Goal: Task Accomplishment & Management: Complete application form

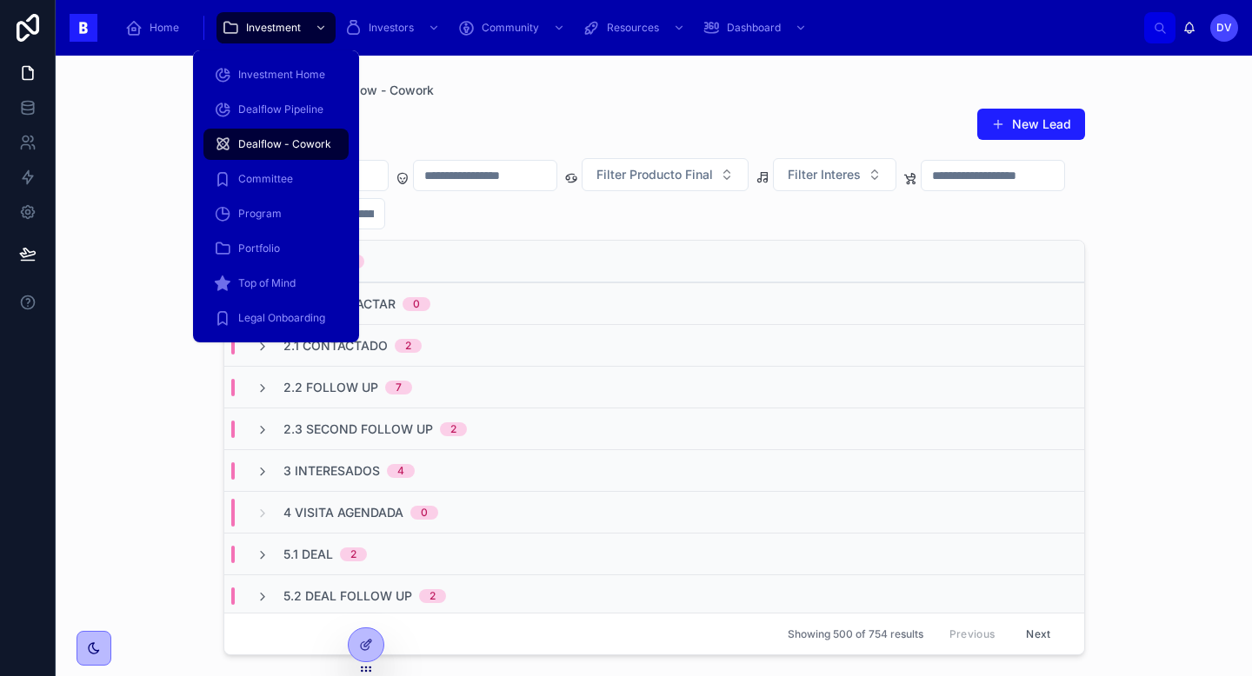
scroll to position [69, 0]
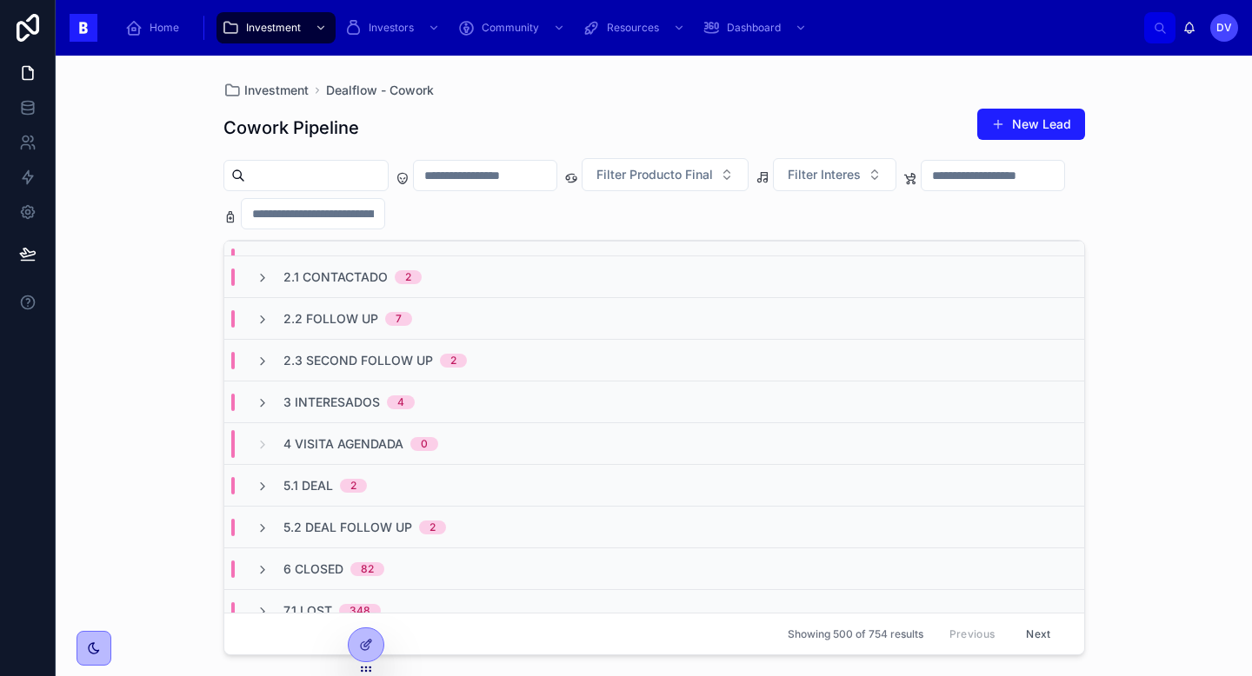
click at [299, 171] on input "text" at bounding box center [316, 175] width 143 height 24
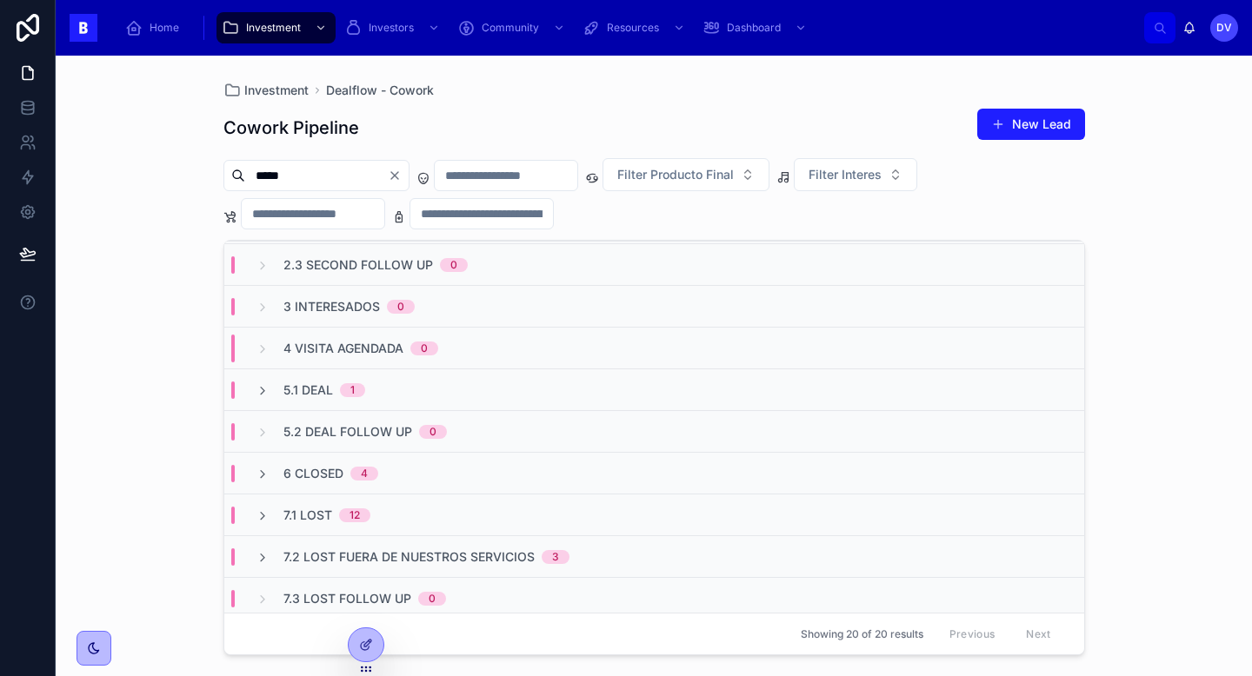
scroll to position [165, 0]
type input "*****"
click at [365, 382] on div "5.1 Deal 1" at bounding box center [310, 389] width 151 height 17
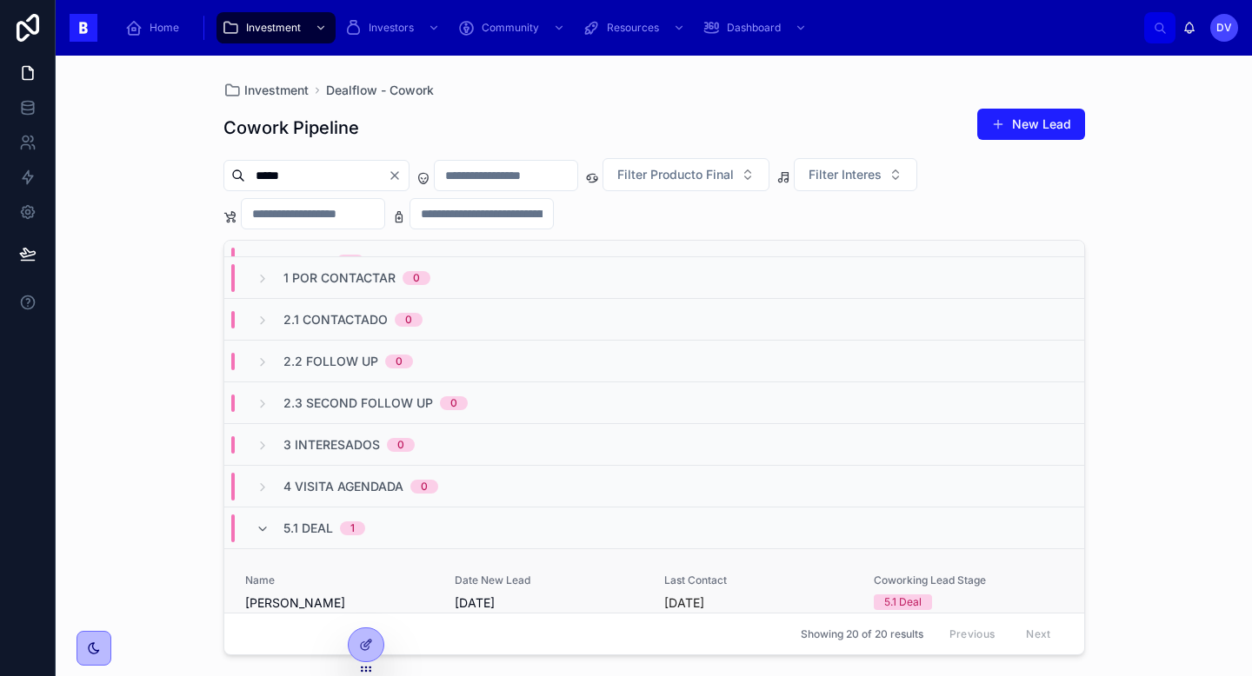
scroll to position [0, 0]
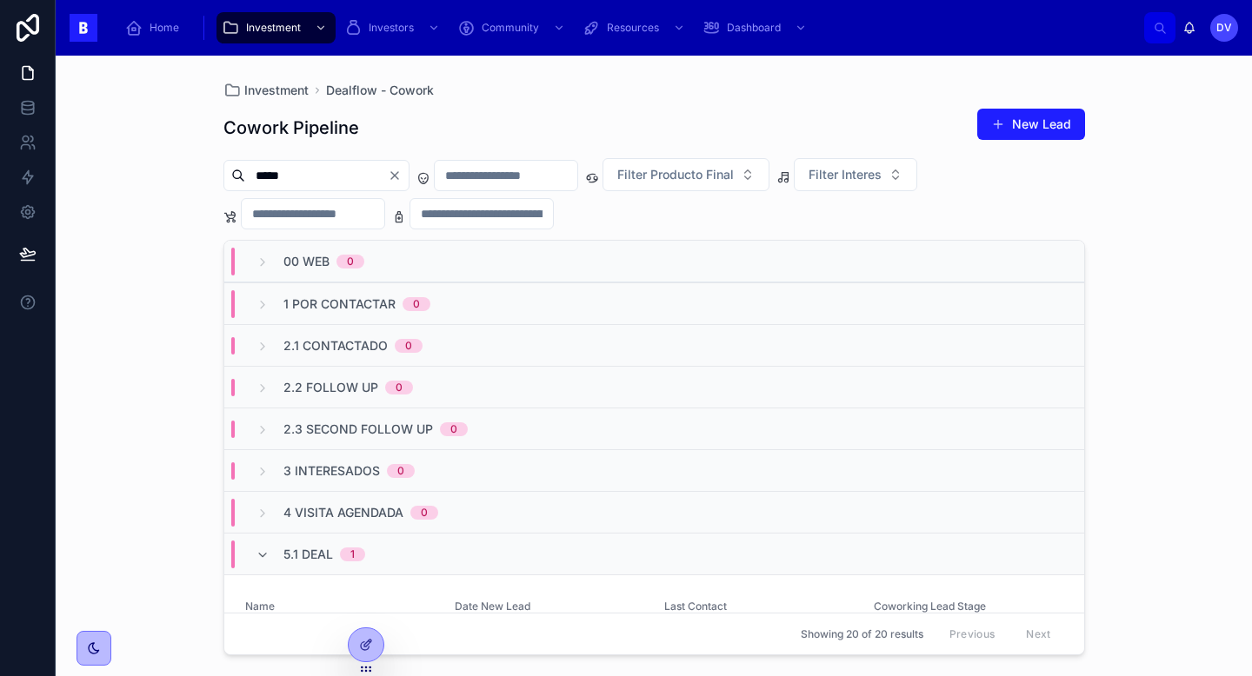
click at [402, 177] on icon "Clear" at bounding box center [395, 176] width 14 height 14
click at [339, 176] on input "text" at bounding box center [316, 175] width 143 height 24
type input "*******"
click at [368, 469] on span "3 Interesados" at bounding box center [331, 471] width 97 height 17
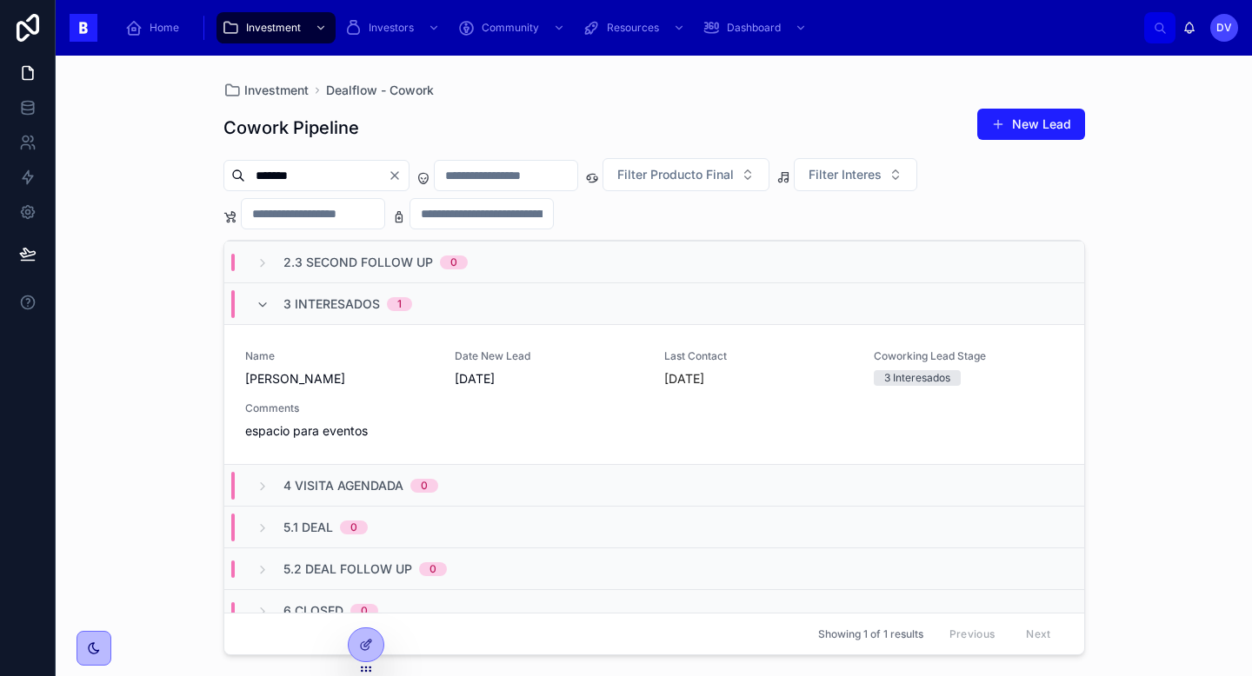
scroll to position [168, 0]
click at [483, 436] on div "Name [PERSON_NAME] Date New Lead [DATE] Last Contact [DATE] Coworking Lead Stag…" at bounding box center [654, 394] width 818 height 90
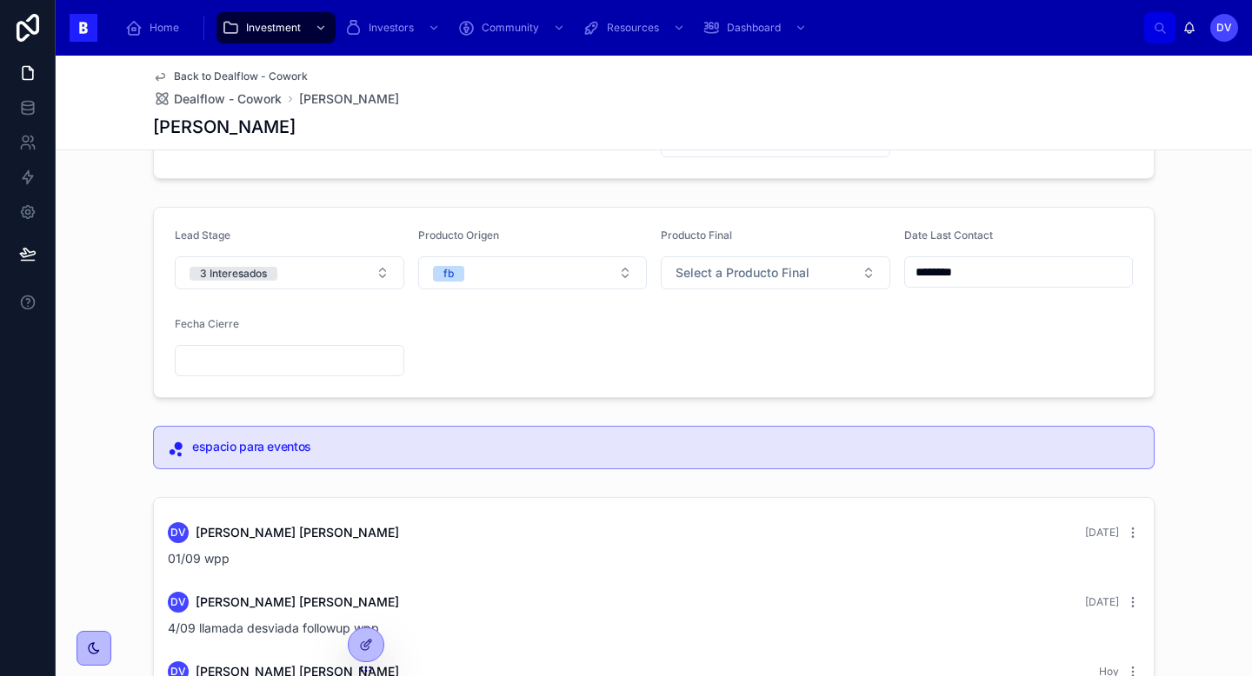
scroll to position [176, 0]
click at [383, 273] on button "3 Interesados" at bounding box center [290, 274] width 230 height 33
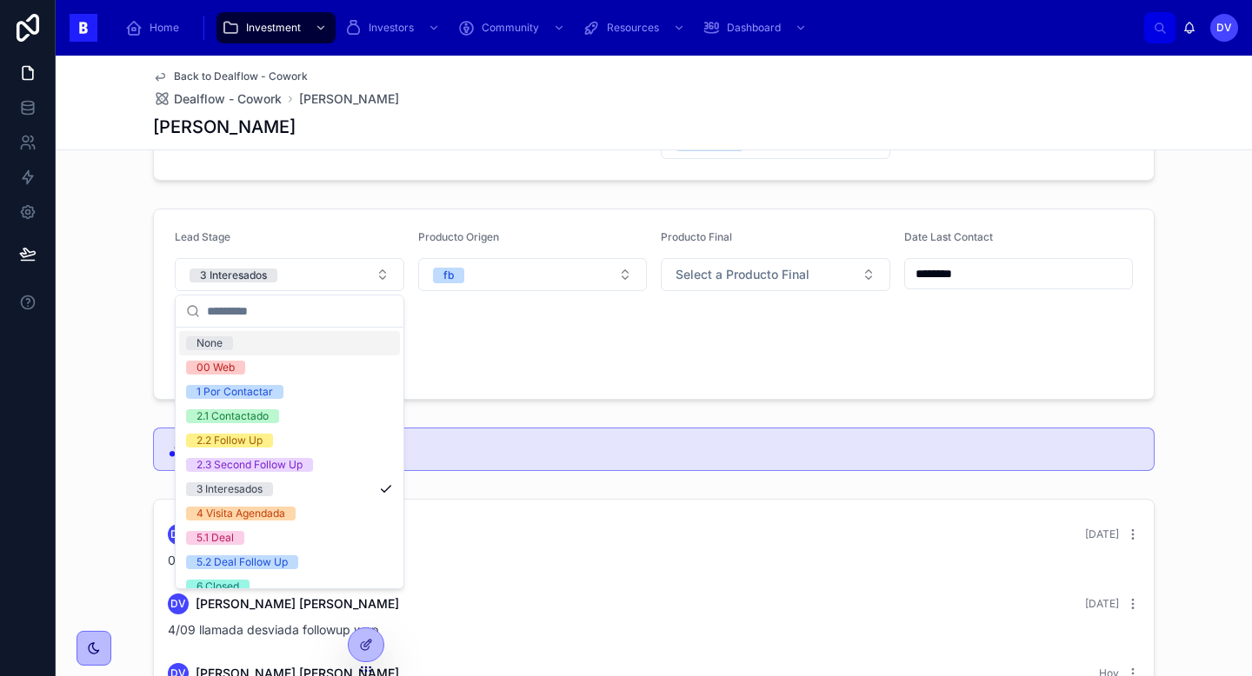
click at [483, 373] on form "Lead Stage 3 Interesados Producto Origen fb Producto Final Select a Producto Fi…" at bounding box center [654, 305] width 1000 height 190
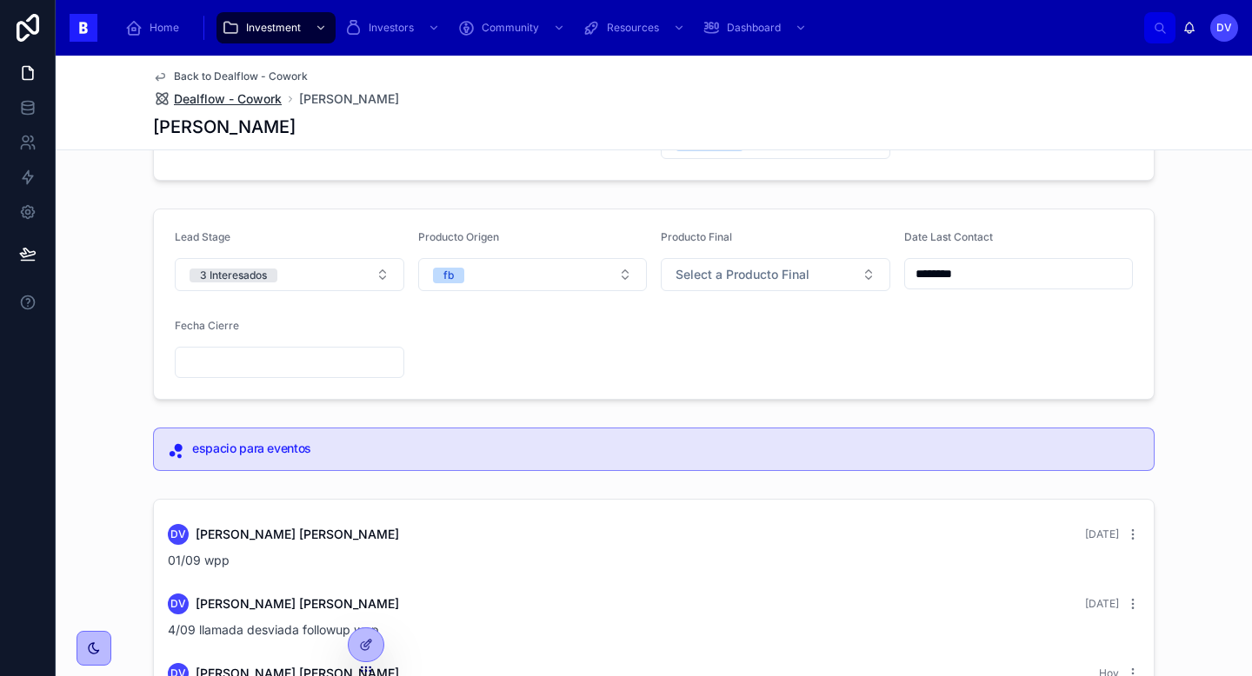
click at [232, 100] on span "Dealflow - Cowork" at bounding box center [228, 98] width 108 height 17
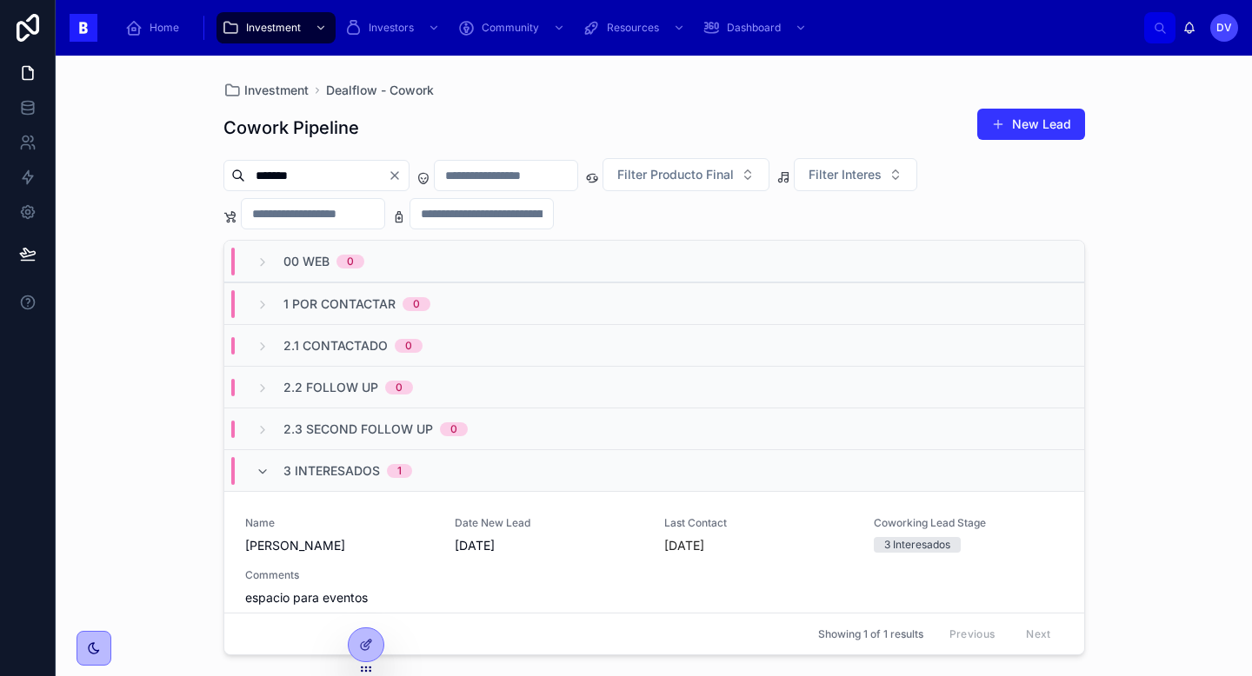
click at [1027, 123] on button "New Lead" at bounding box center [1031, 124] width 108 height 31
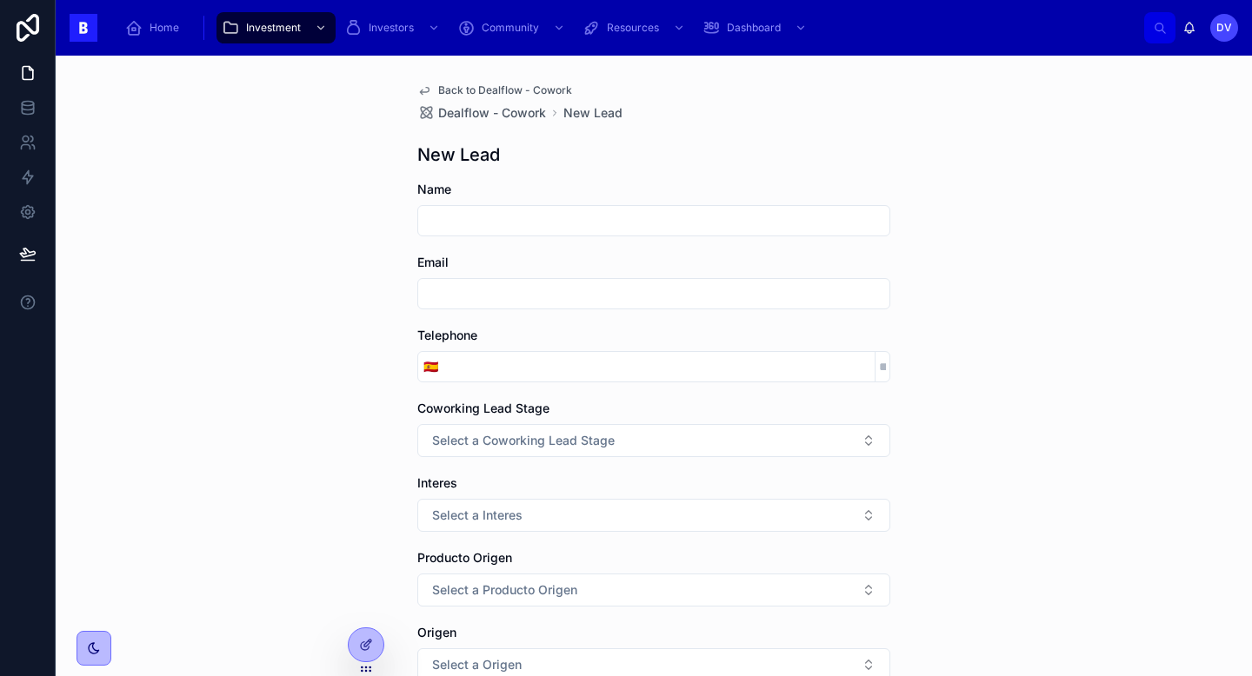
click at [496, 214] on input "text" at bounding box center [653, 221] width 471 height 24
click at [455, 287] on input "text" at bounding box center [653, 294] width 471 height 24
click at [486, 218] on input "****" at bounding box center [653, 221] width 471 height 24
type input "**********"
click at [489, 297] on input "text" at bounding box center [653, 294] width 471 height 24
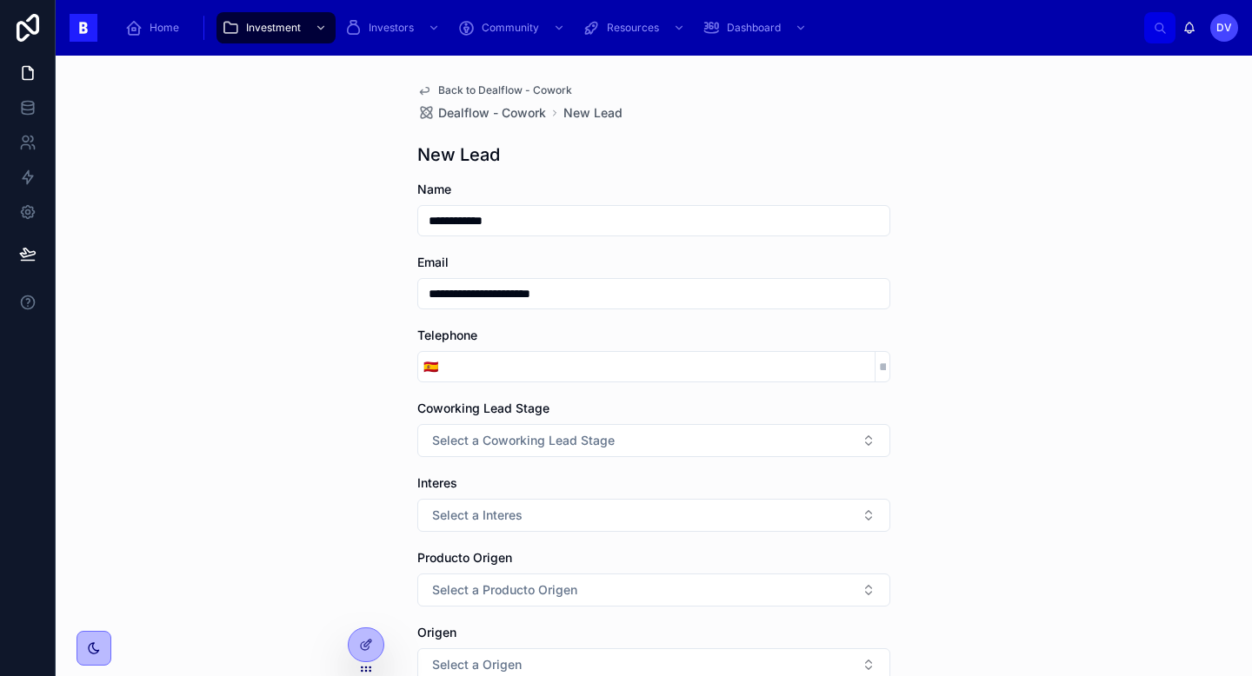
type input "**********"
click at [526, 369] on input "tel" at bounding box center [658, 367] width 431 height 24
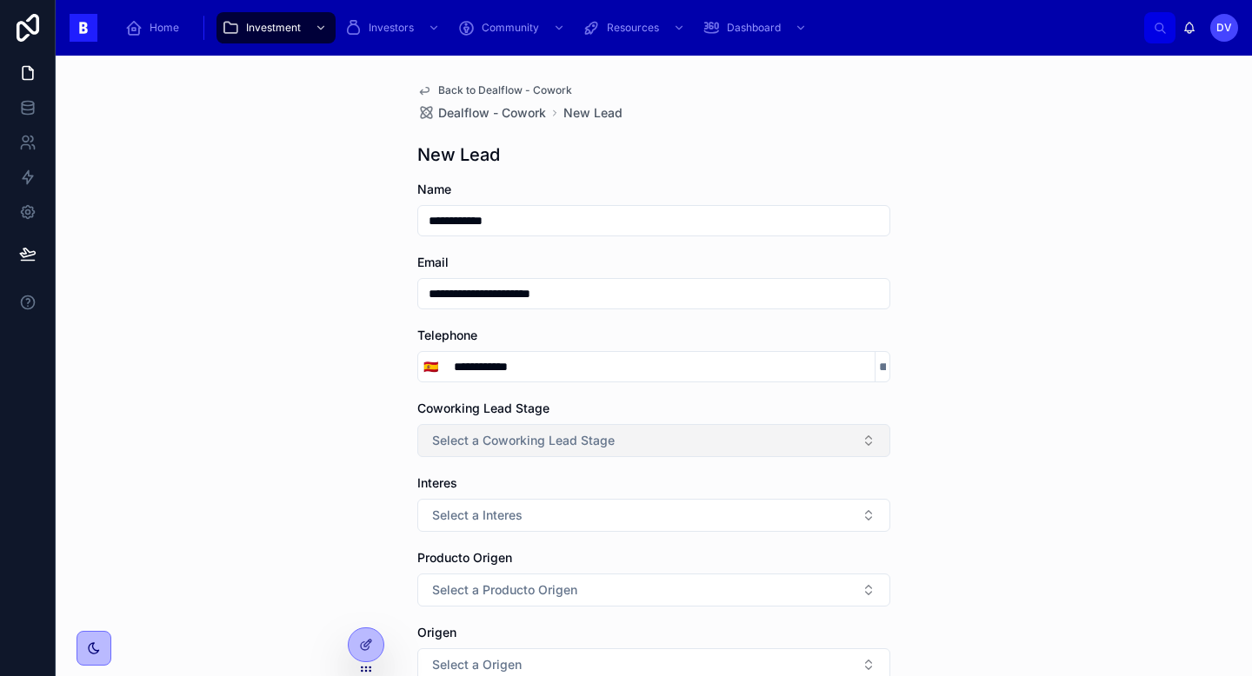
type input "**********"
click at [546, 440] on span "Select a Coworking Lead Stage" at bounding box center [523, 440] width 183 height 17
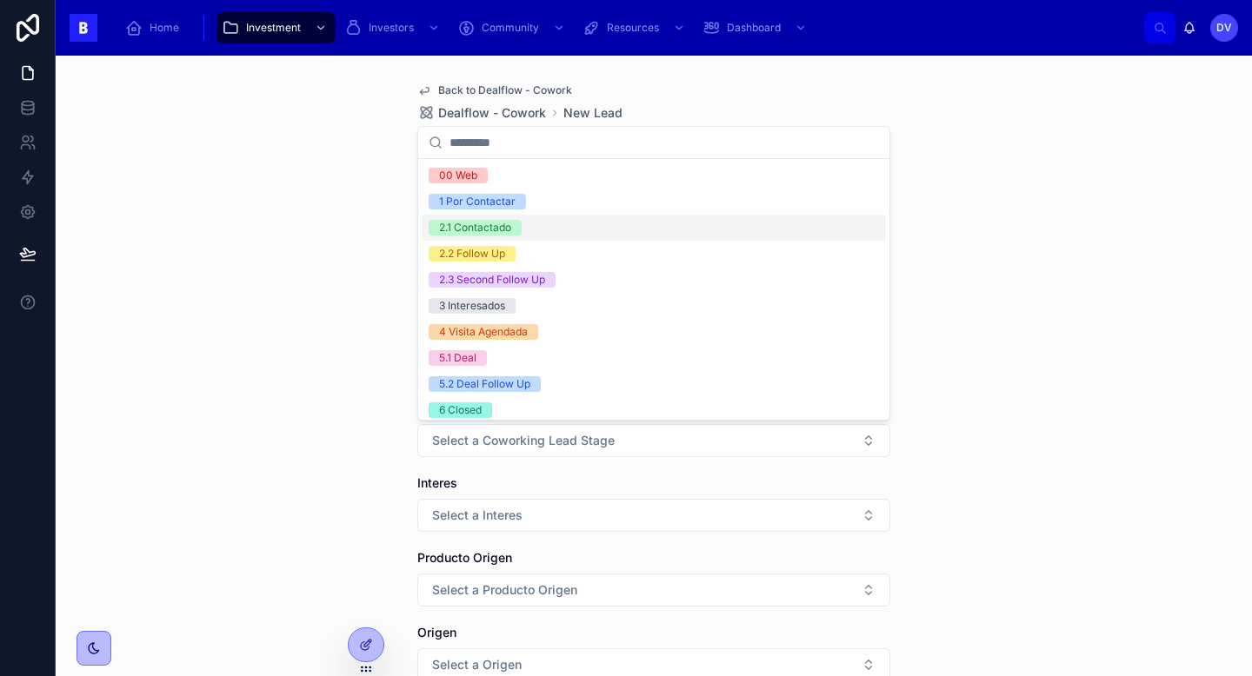
click at [576, 234] on div "2.1 Contactado" at bounding box center [654, 228] width 464 height 26
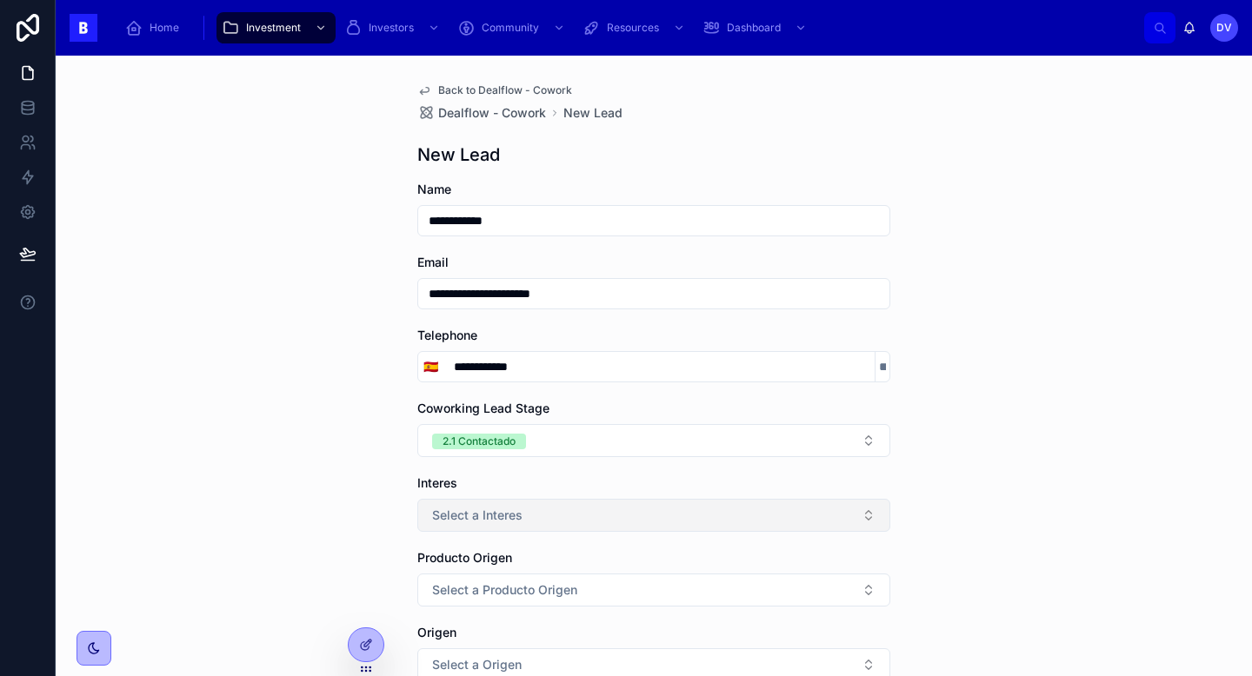
click at [559, 520] on button "Select a Interes" at bounding box center [653, 515] width 473 height 33
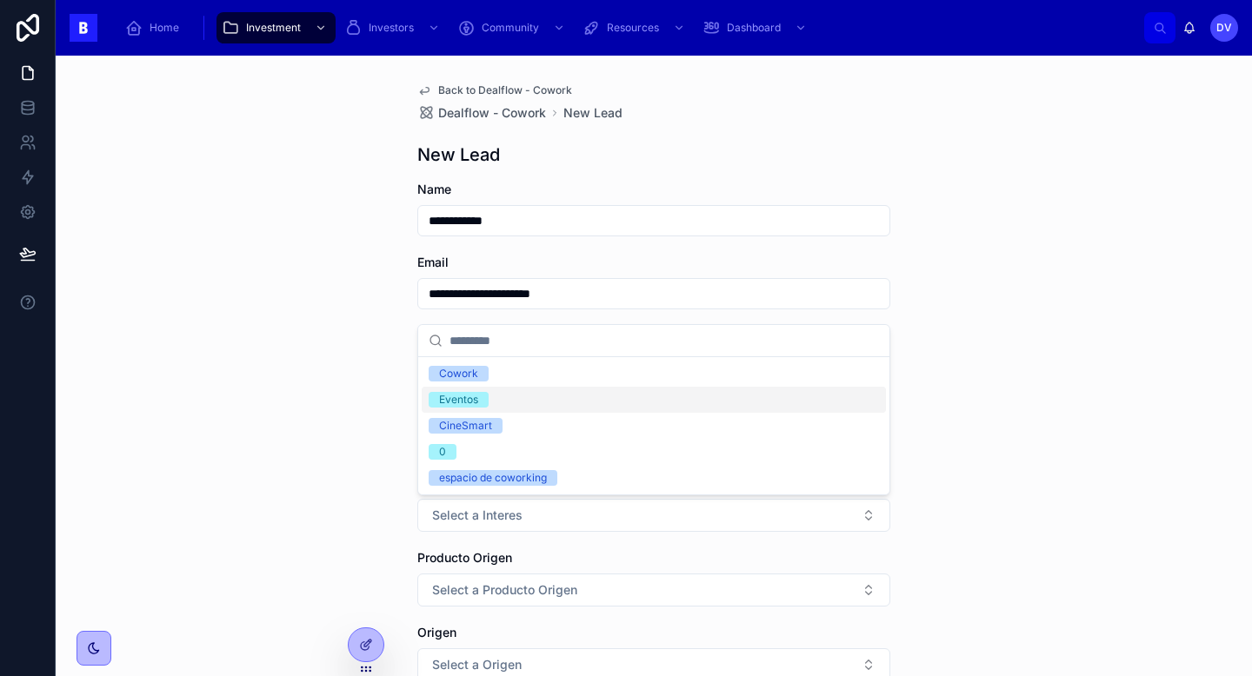
click at [515, 408] on div "Eventos" at bounding box center [654, 400] width 464 height 26
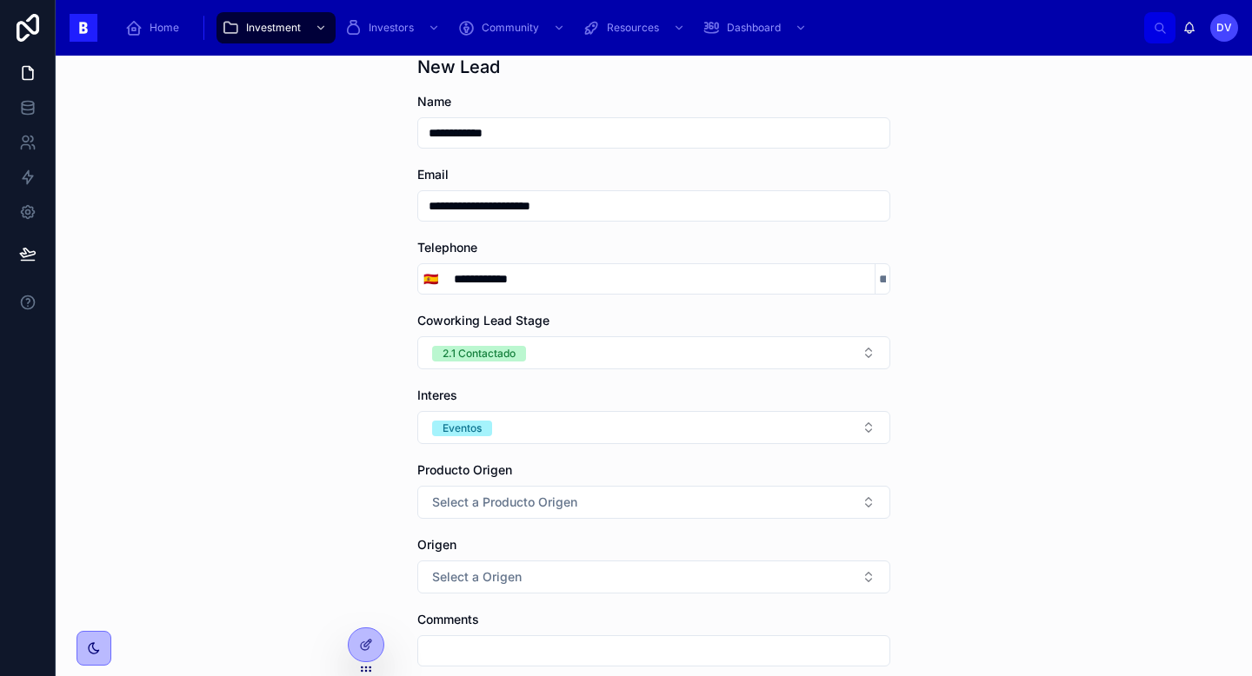
scroll to position [89, 0]
click at [559, 496] on span "Select a Producto Origen" at bounding box center [504, 501] width 145 height 17
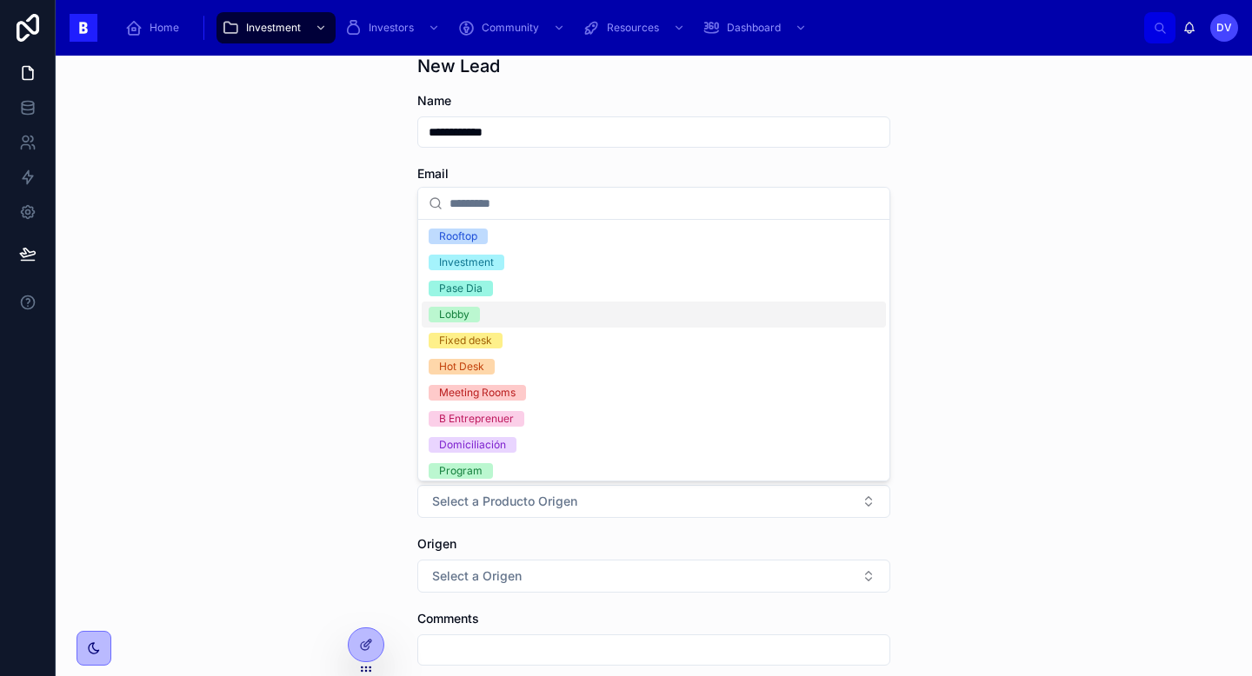
click at [576, 318] on div "Lobby" at bounding box center [654, 315] width 464 height 26
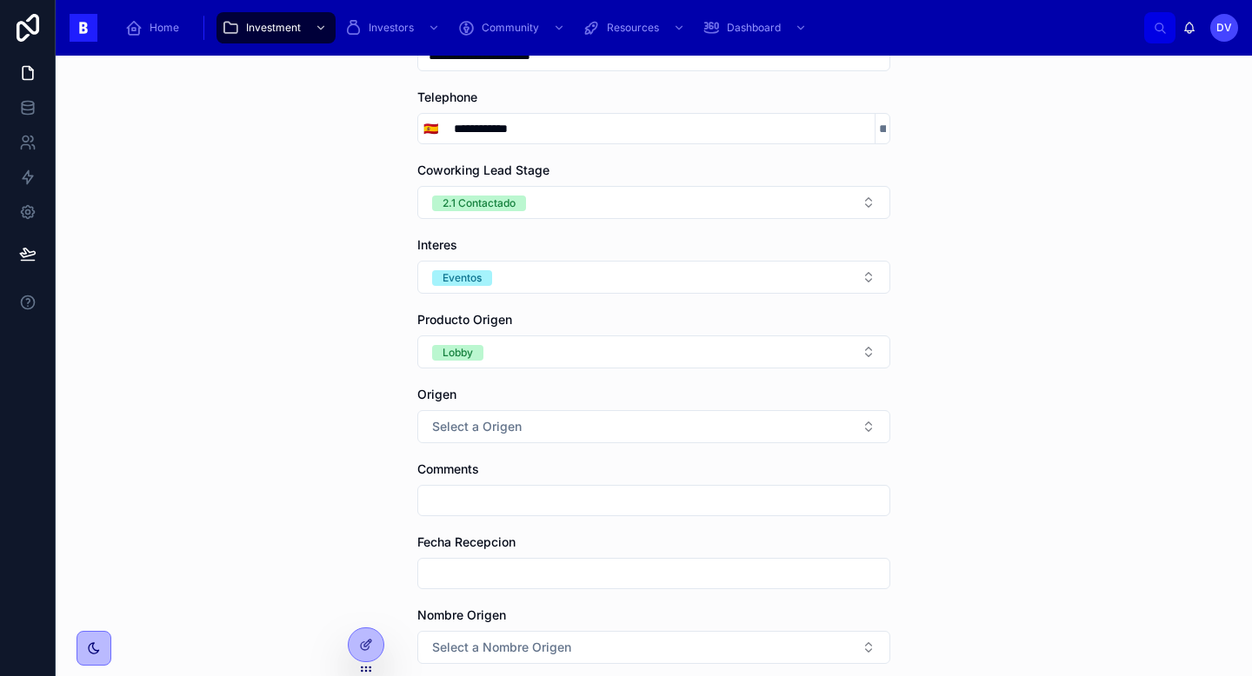
scroll to position [239, 0]
click at [561, 436] on button "Select a Origen" at bounding box center [653, 425] width 473 height 33
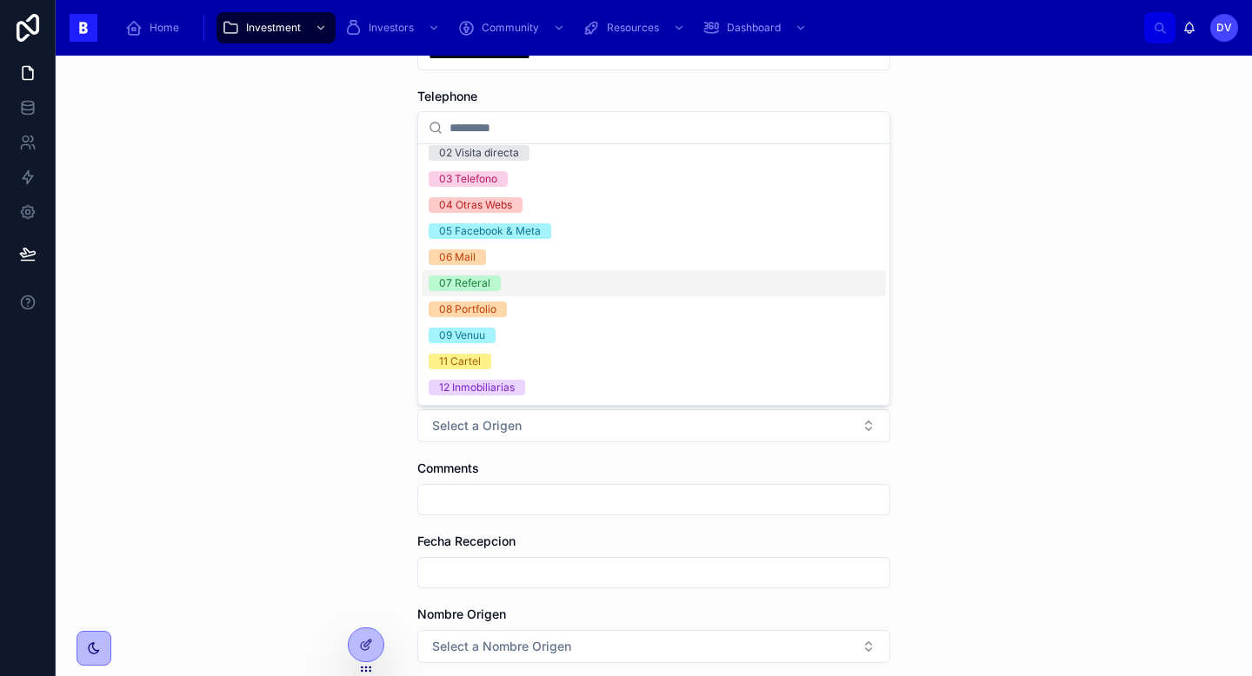
scroll to position [0, 0]
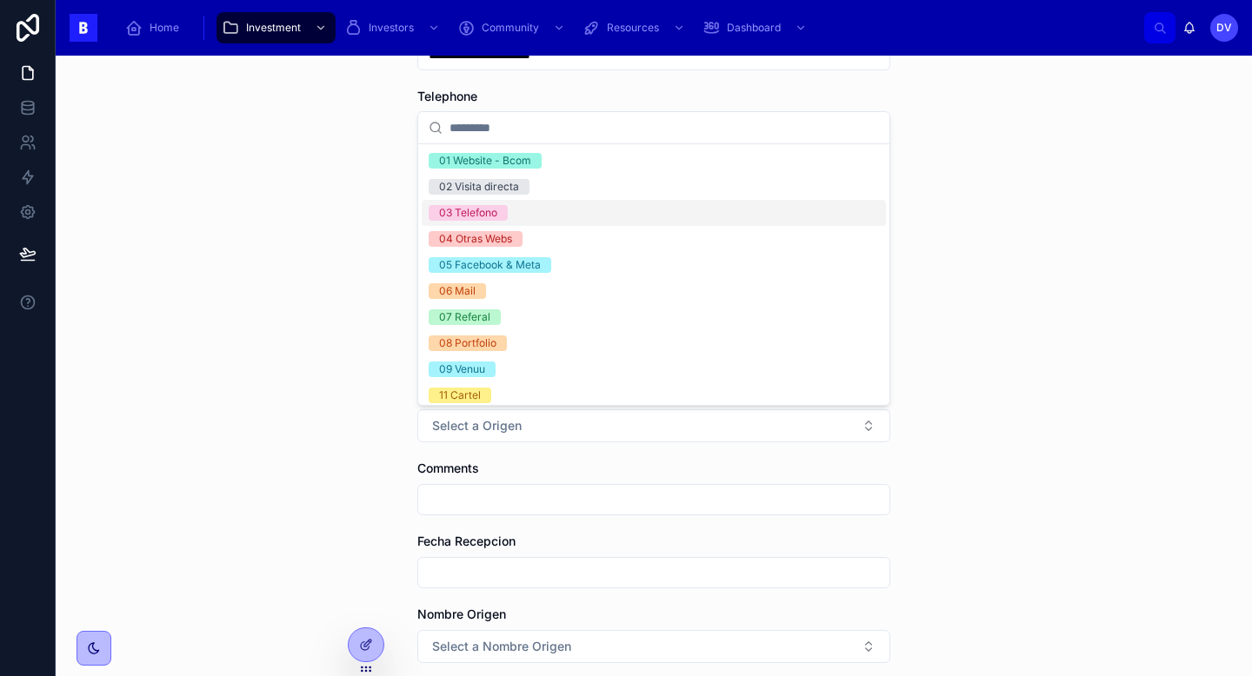
click at [489, 214] on div "03 Telefono" at bounding box center [468, 213] width 58 height 16
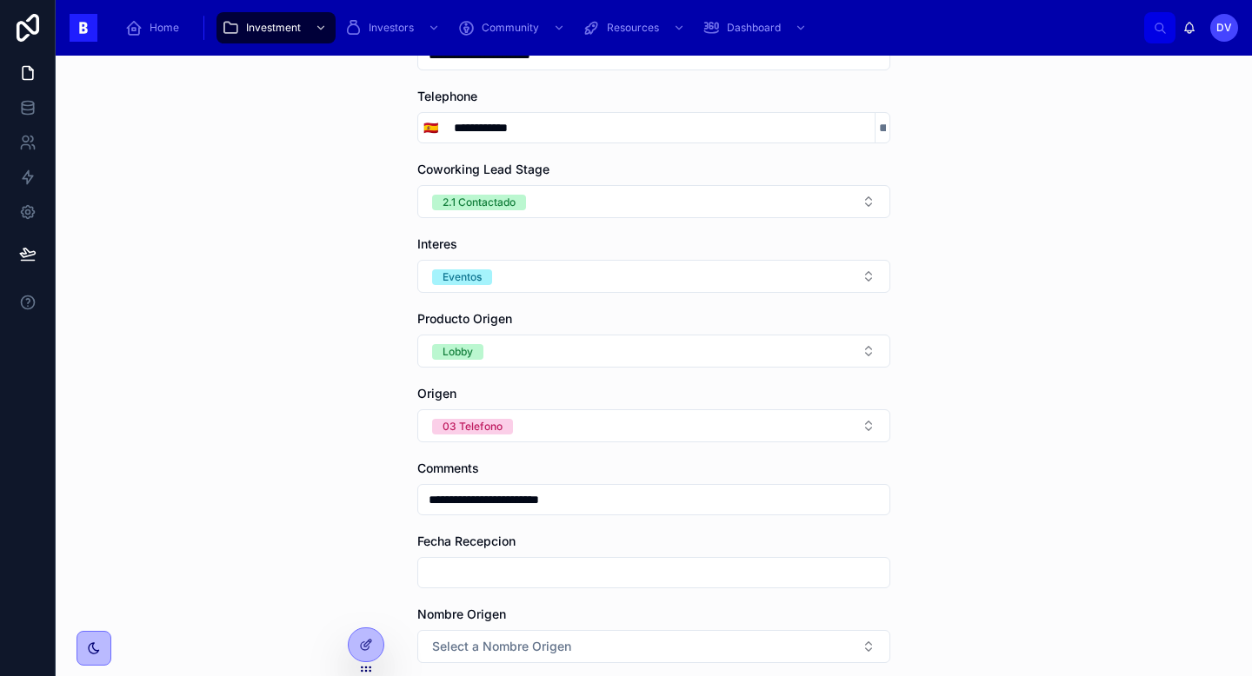
type input "**********"
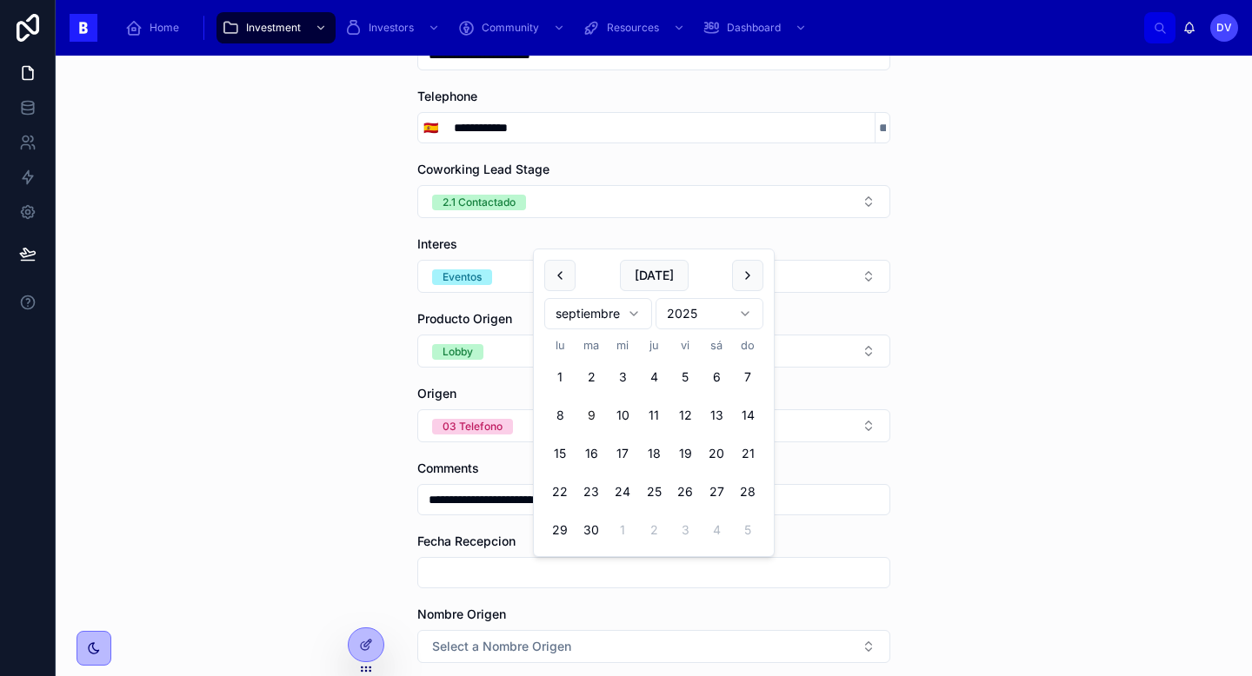
click at [445, 571] on input "text" at bounding box center [653, 573] width 471 height 24
click at [658, 271] on button "[DATE]" at bounding box center [654, 275] width 69 height 31
type input "********"
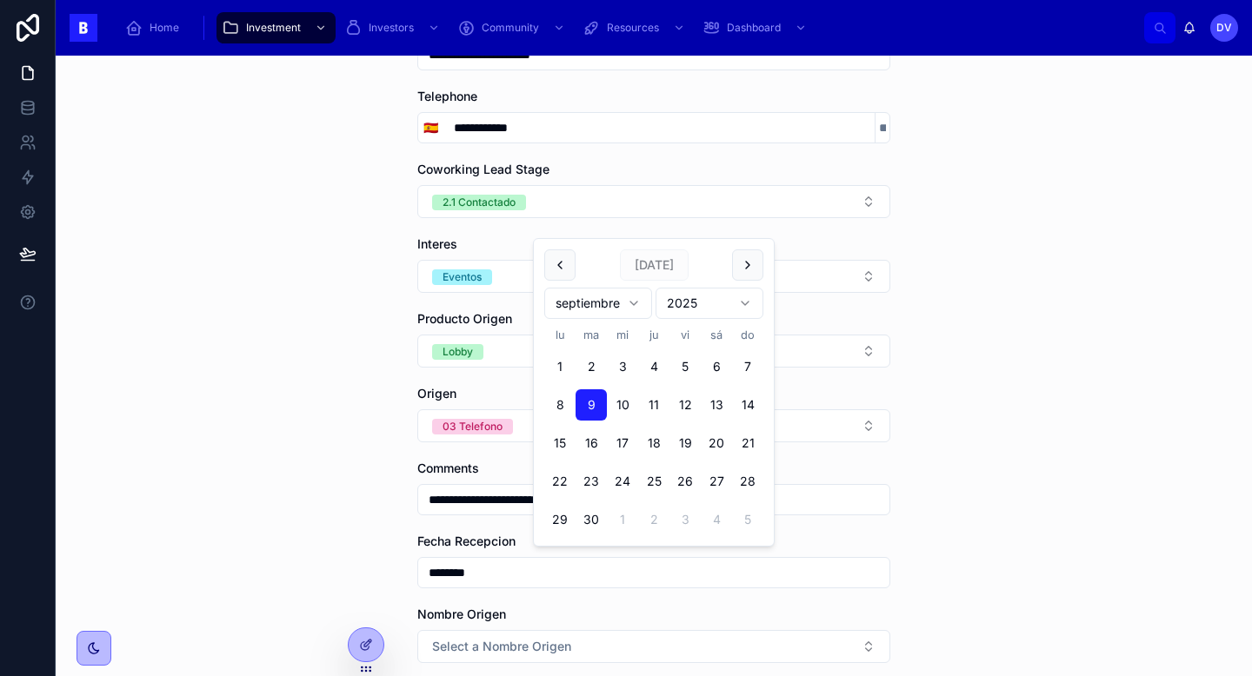
scroll to position [396, 0]
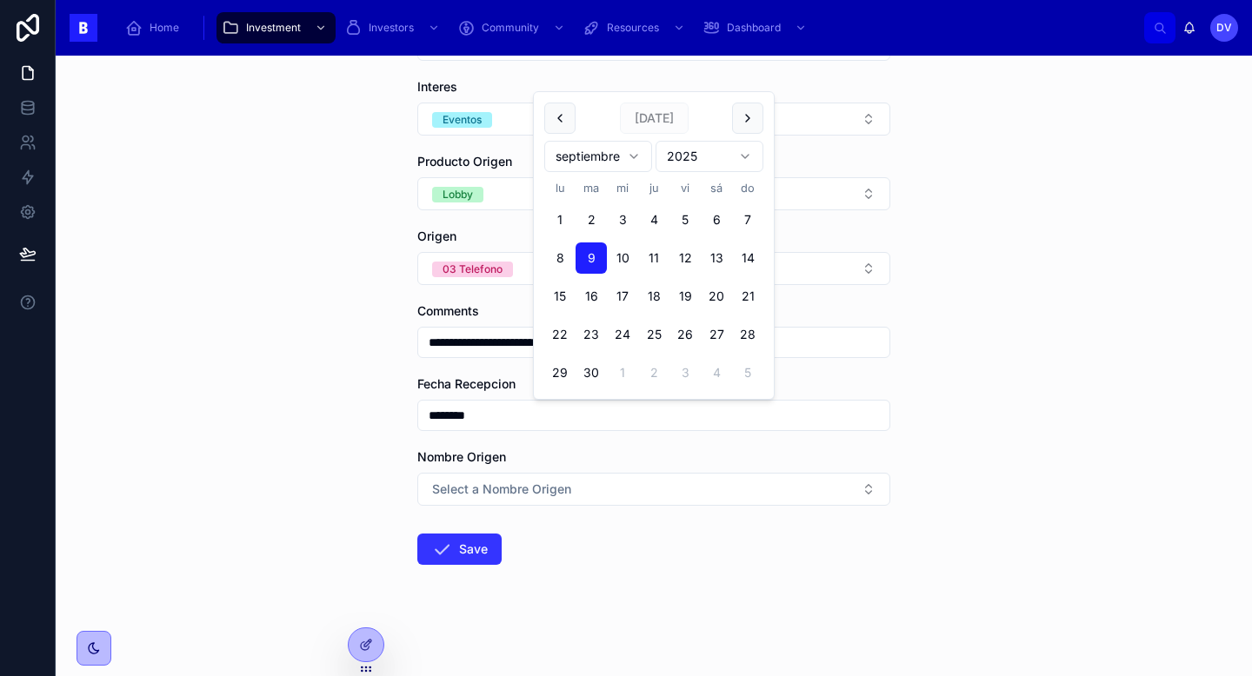
click at [463, 546] on button "Save" at bounding box center [459, 549] width 84 height 31
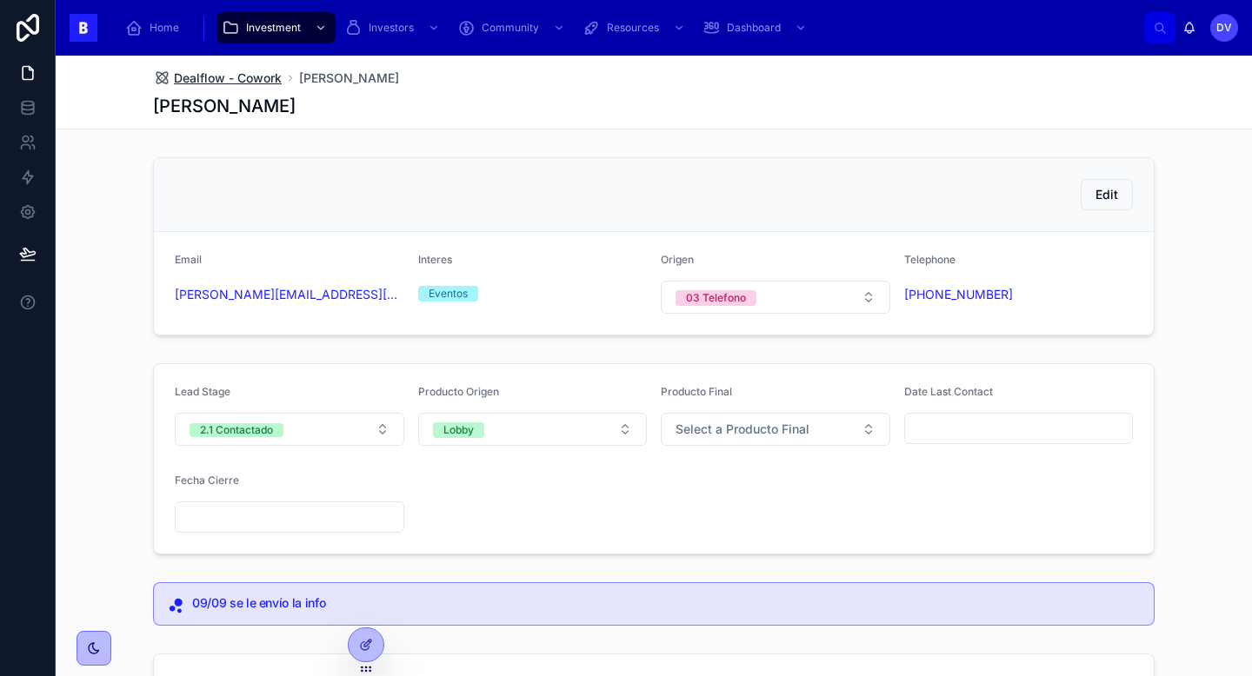
click at [257, 79] on span "Dealflow - Cowork" at bounding box center [228, 78] width 108 height 17
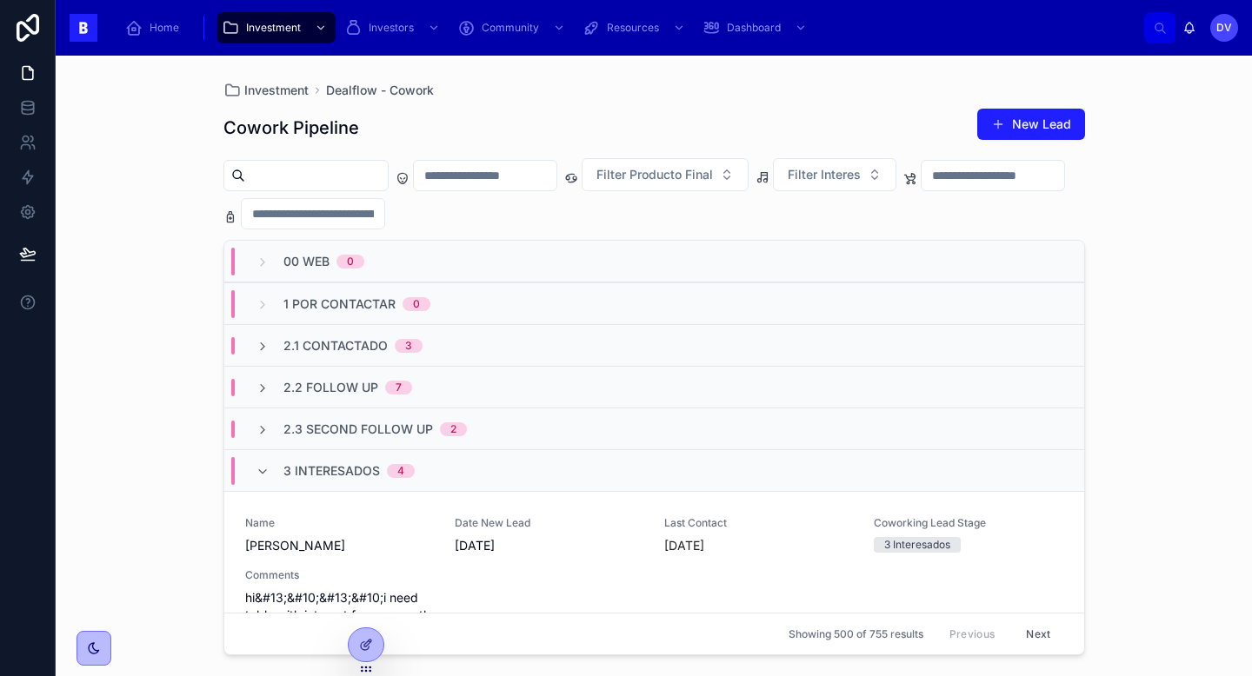
click at [276, 475] on div "3 Interesados 4" at bounding box center [335, 471] width 159 height 28
